Goal: Information Seeking & Learning: Learn about a topic

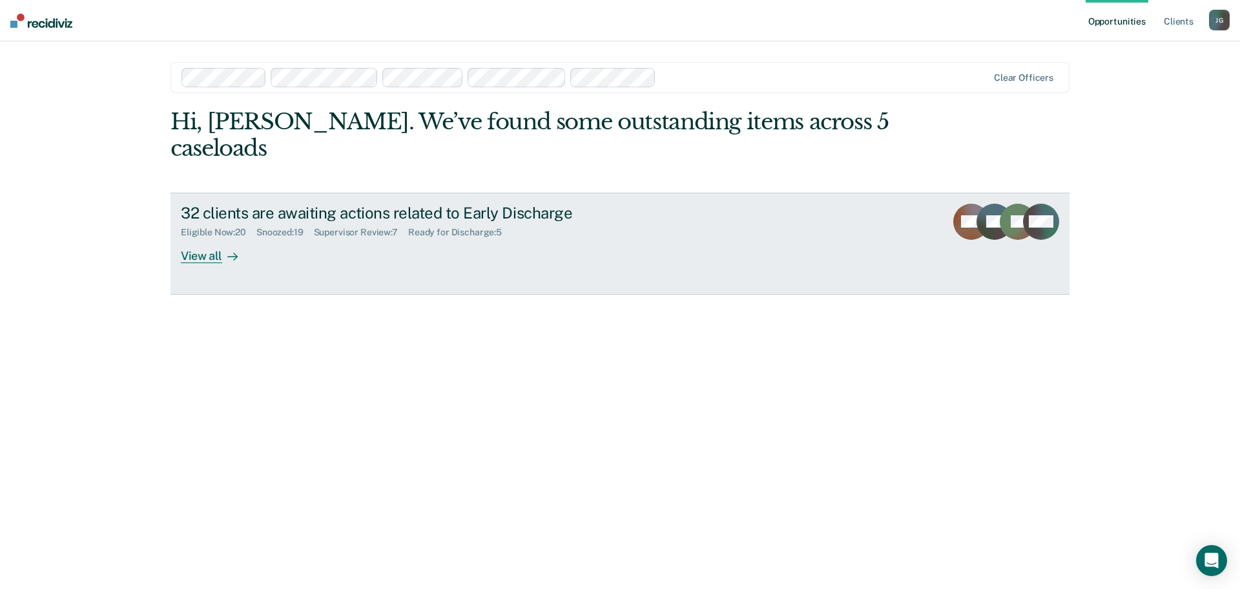
click at [209, 238] on div "View all" at bounding box center [217, 250] width 72 height 25
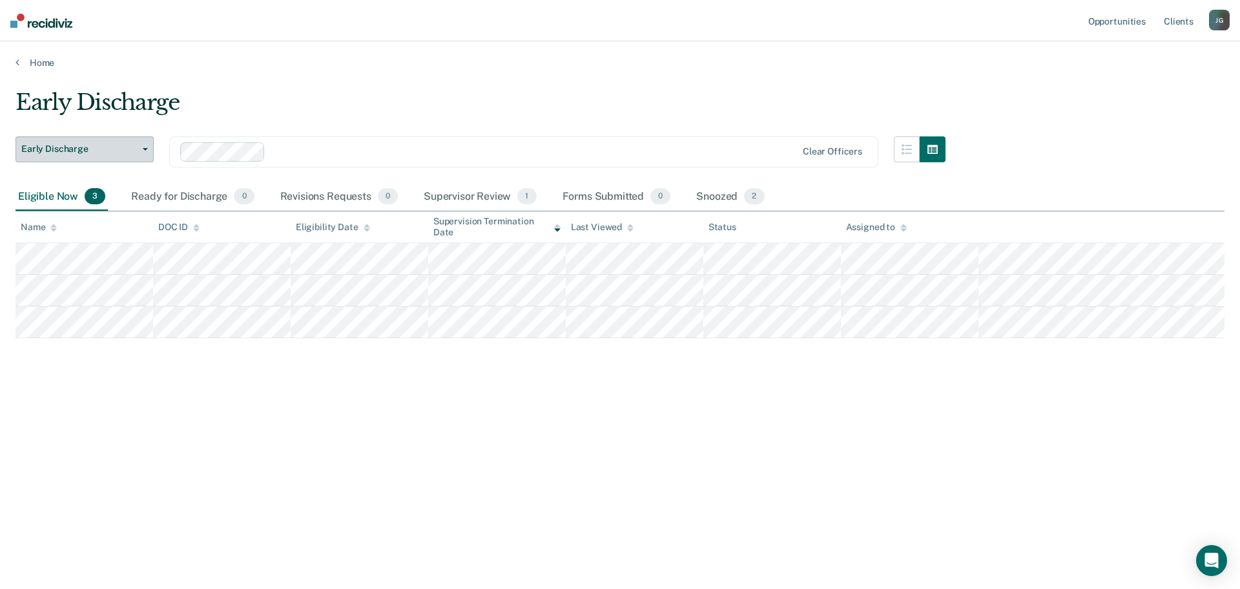
click at [64, 152] on span "Early Discharge" at bounding box center [79, 148] width 116 height 11
click at [42, 67] on link "Home" at bounding box center [620, 63] width 1209 height 12
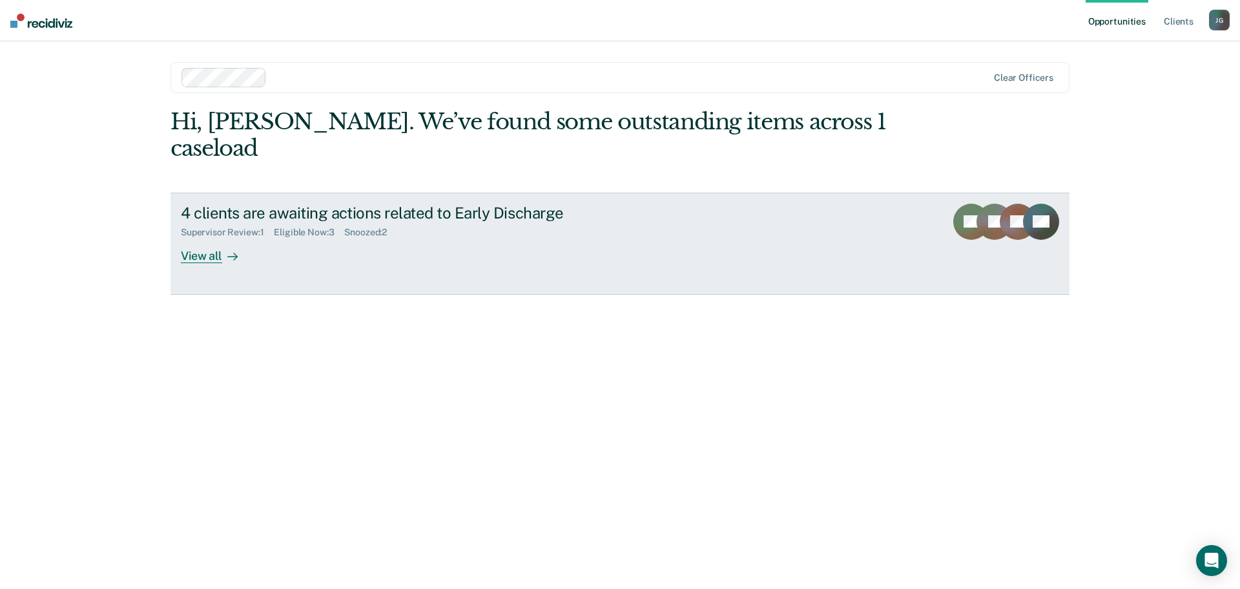
click at [202, 238] on div "View all" at bounding box center [217, 250] width 72 height 25
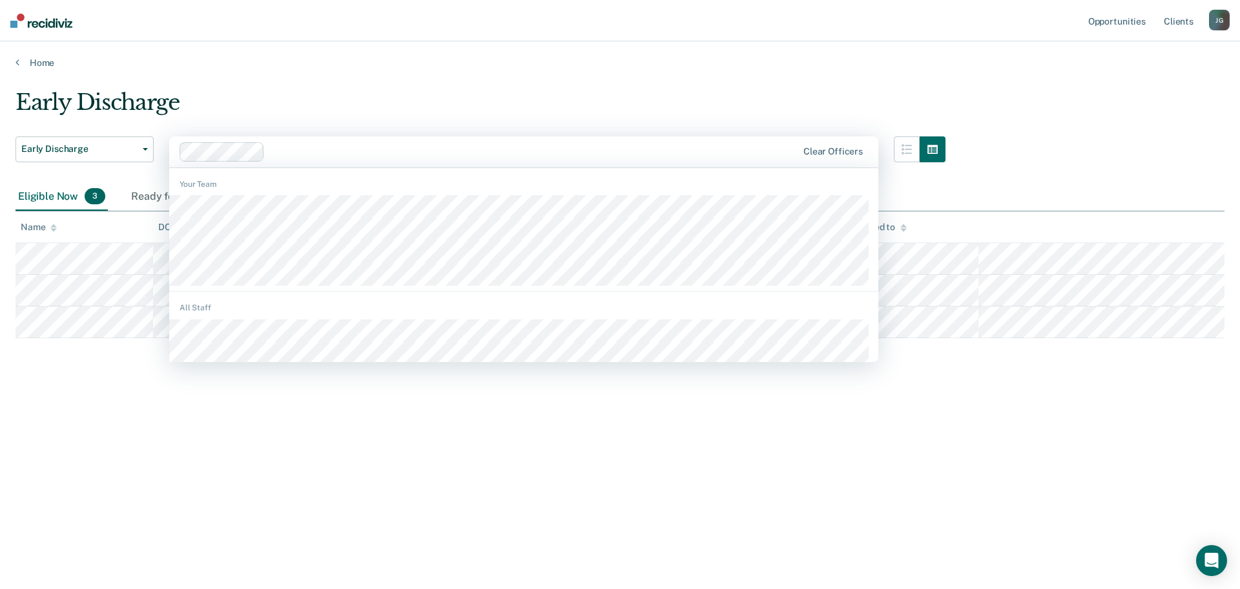
click at [293, 151] on div at bounding box center [533, 151] width 527 height 15
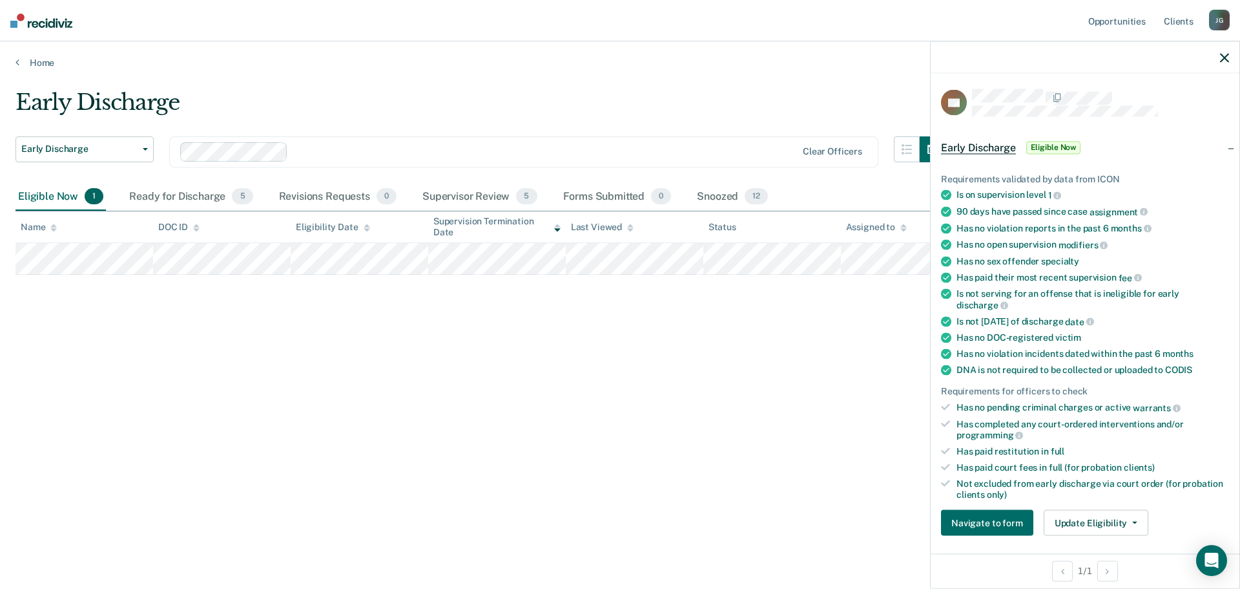
click at [1057, 144] on span "Eligible Now" at bounding box center [1054, 147] width 55 height 13
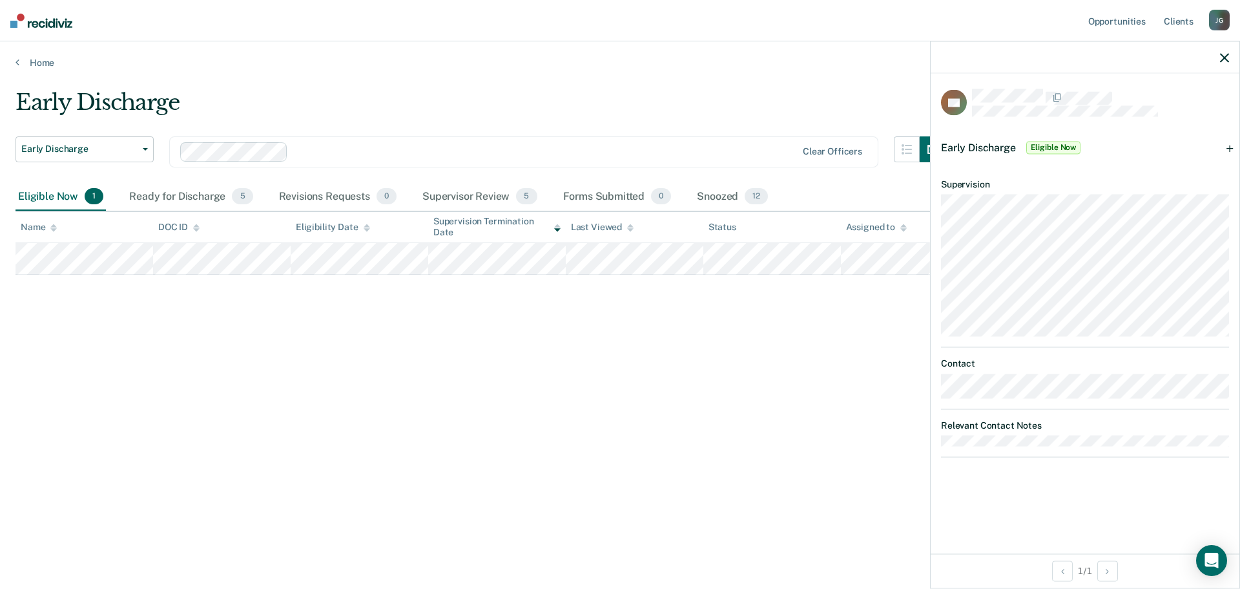
click at [768, 357] on div "Early Discharge Early Discharge Early Discharge Clear officers Eligible Now 1 R…" at bounding box center [620, 290] width 1209 height 402
click at [1228, 54] on icon "button" at bounding box center [1224, 57] width 9 height 9
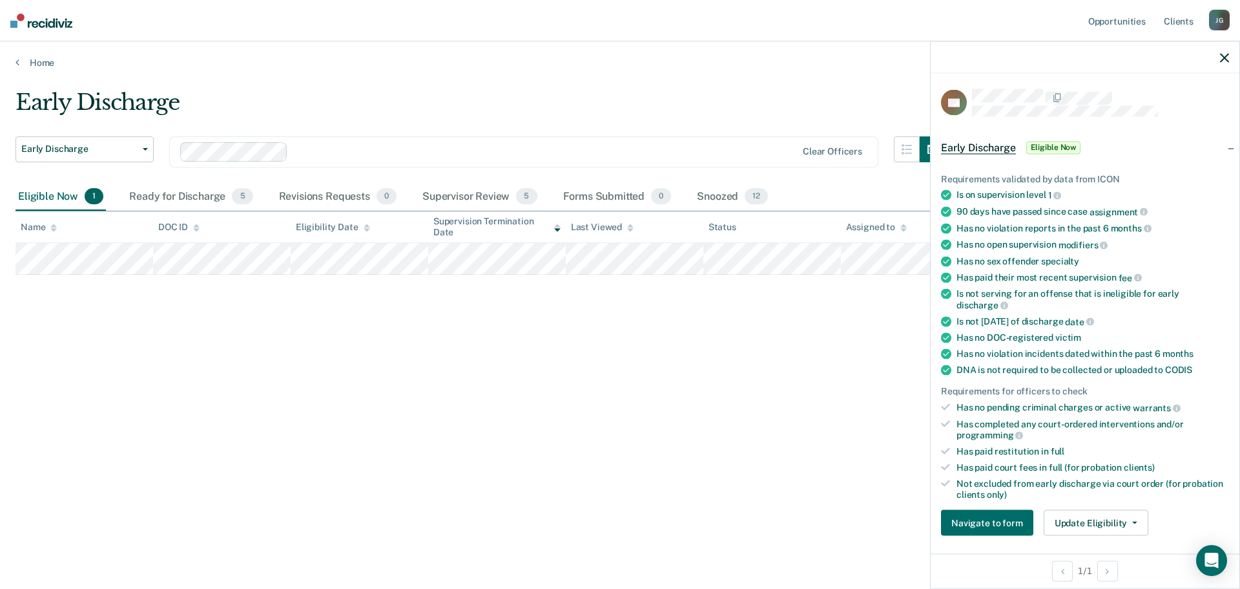
click at [777, 386] on div "Early Discharge Early Discharge Early Discharge Clear officers Eligible Now 1 R…" at bounding box center [620, 290] width 1209 height 402
click at [1224, 56] on icon "button" at bounding box center [1224, 57] width 9 height 9
click at [163, 419] on div "Early Discharge Early Discharge Early Discharge Clear officers Eligible Now 1 R…" at bounding box center [620, 290] width 1209 height 402
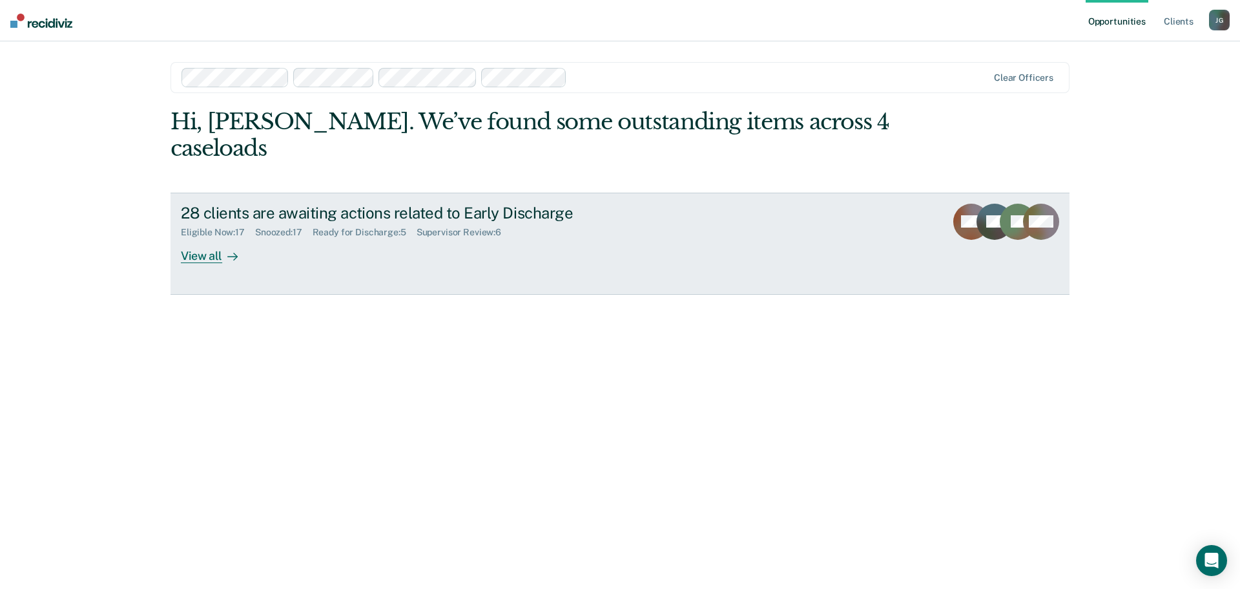
click at [200, 238] on div "View all" at bounding box center [217, 250] width 72 height 25
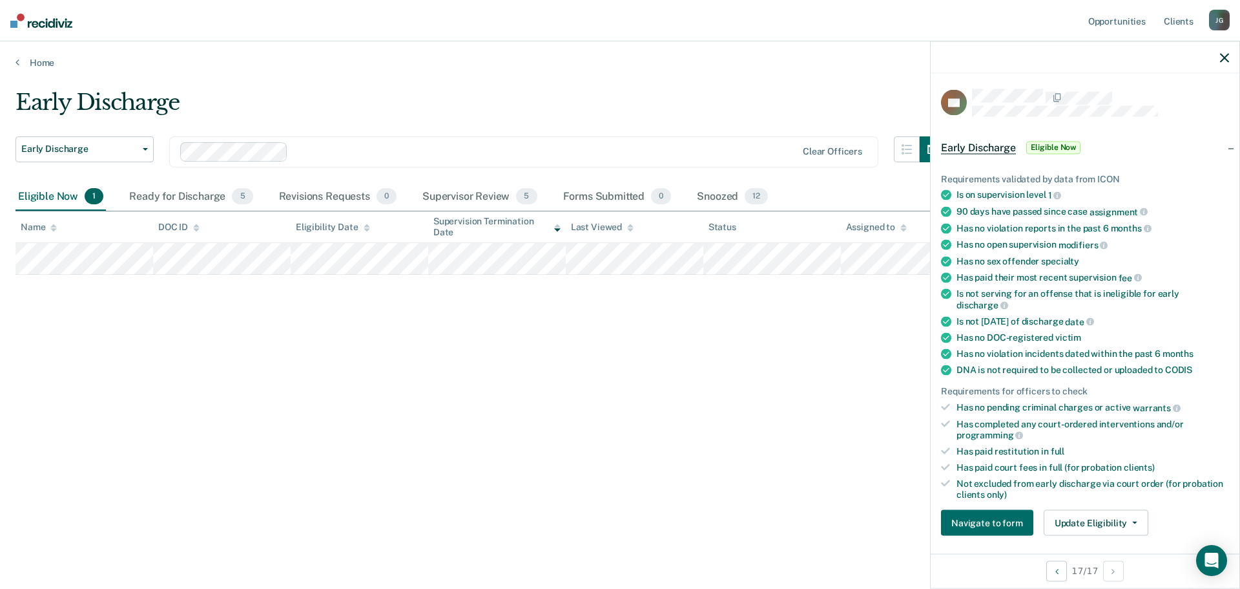
click at [1221, 61] on icon "button" at bounding box center [1224, 57] width 9 height 9
